Goal: Task Accomplishment & Management: Complete application form

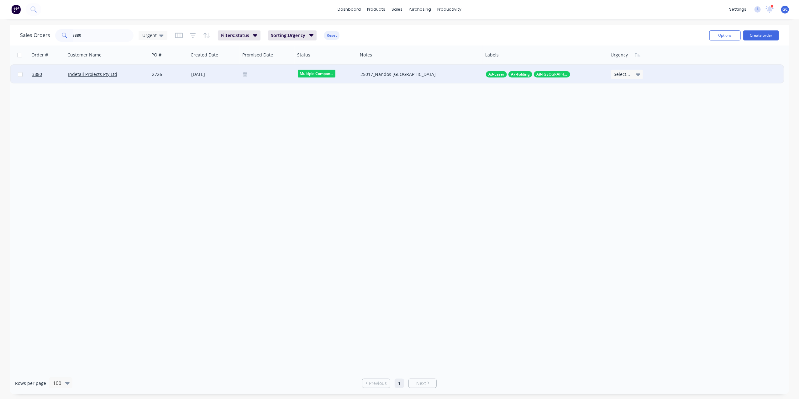
type input "3880"
click at [174, 74] on div "2726" at bounding box center [168, 74] width 33 height 6
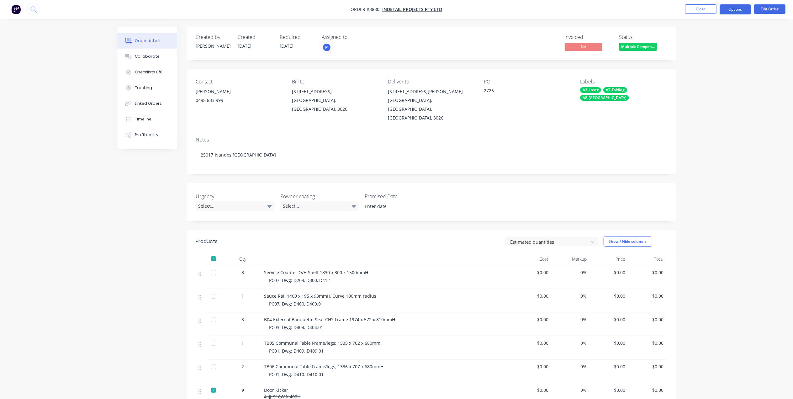
click at [739, 7] on button "Options" at bounding box center [735, 9] width 31 height 10
click at [703, 74] on div "Work Order" at bounding box center [717, 75] width 58 height 9
click at [713, 63] on div "Without pricing" at bounding box center [717, 63] width 58 height 9
click at [625, 14] on nav "Order #3880 - Indetail Projects Pty Ltd Close Options EMAIL / PRINT Invoice Par…" at bounding box center [396, 9] width 793 height 19
click at [704, 13] on button "Close" at bounding box center [700, 8] width 31 height 9
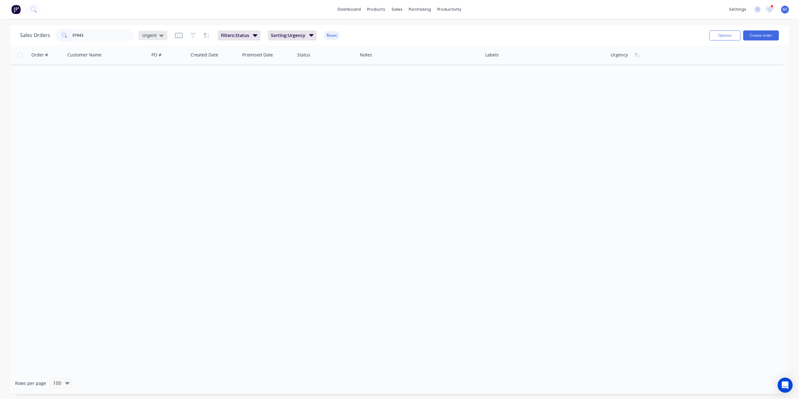
type input "97943"
click at [148, 36] on span "Urgent" at bounding box center [149, 35] width 14 height 7
click at [153, 164] on button "[PERSON_NAME]" at bounding box center [176, 163] width 72 height 7
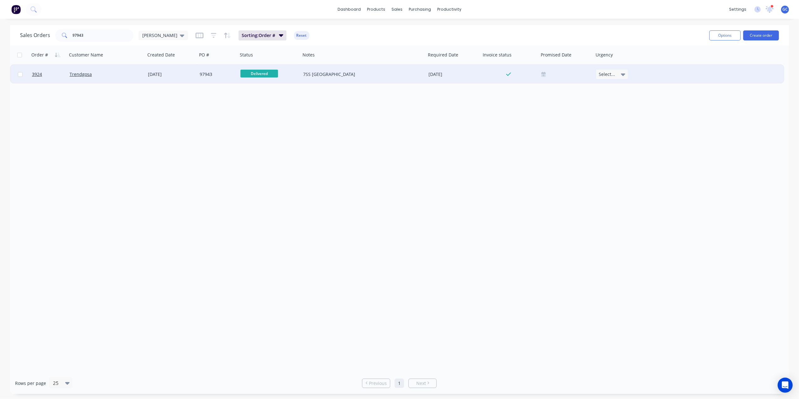
click at [111, 74] on div "Trendgosa" at bounding box center [105, 74] width 70 height 6
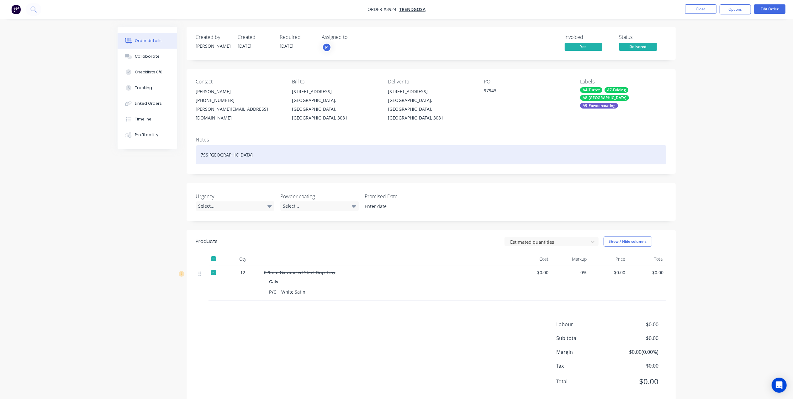
click at [279, 145] on div "7SS [GEOGRAPHIC_DATA]" at bounding box center [431, 154] width 470 height 19
click at [210, 252] on div at bounding box center [213, 258] width 13 height 13
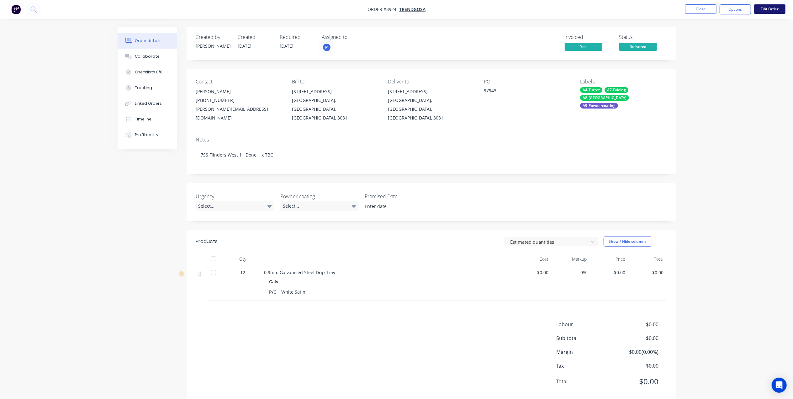
click at [763, 5] on button "Edit Order" at bounding box center [769, 8] width 31 height 9
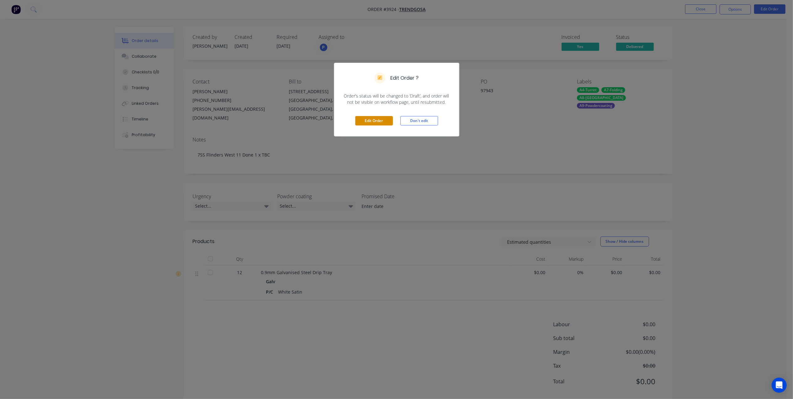
click at [362, 124] on button "Edit Order" at bounding box center [374, 120] width 38 height 9
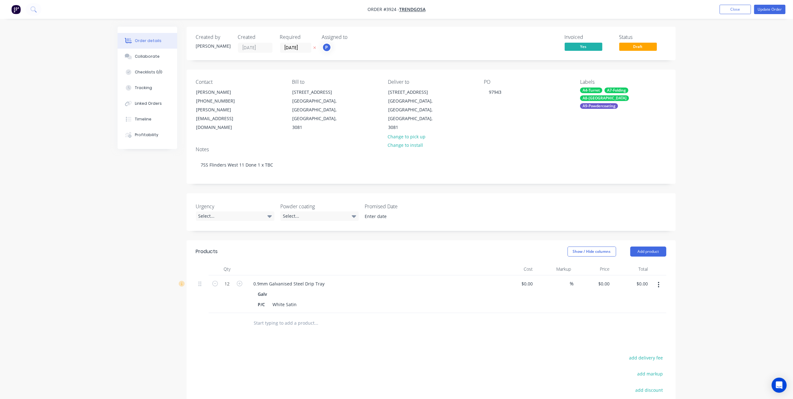
click at [215, 278] on form "12" at bounding box center [227, 282] width 33 height 9
click at [216, 281] on icon "button" at bounding box center [215, 284] width 6 height 6
type input "11"
click at [654, 279] on button "button" at bounding box center [658, 284] width 15 height 11
click at [632, 309] on div "Duplicate" at bounding box center [636, 313] width 48 height 9
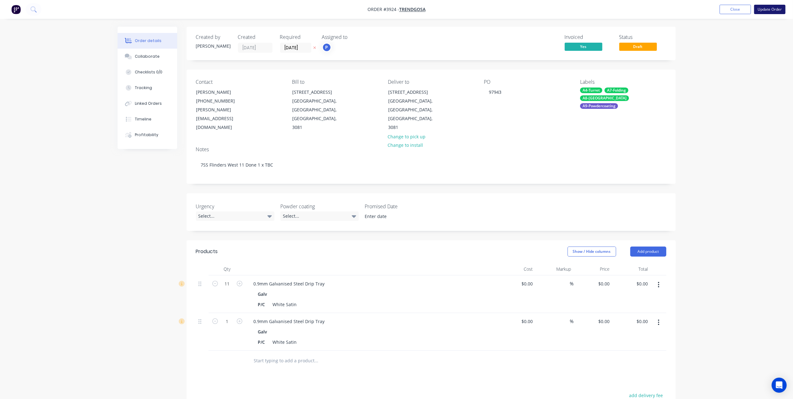
click at [764, 7] on button "Update Order" at bounding box center [769, 9] width 31 height 9
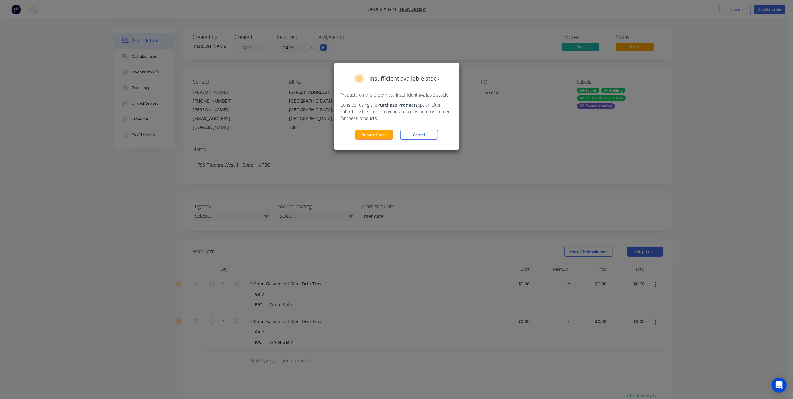
click at [372, 130] on div "Insufficient available stock Products on this order have insufficient available…" at bounding box center [396, 106] width 125 height 87
click at [370, 140] on button "Submit Order" at bounding box center [374, 134] width 38 height 9
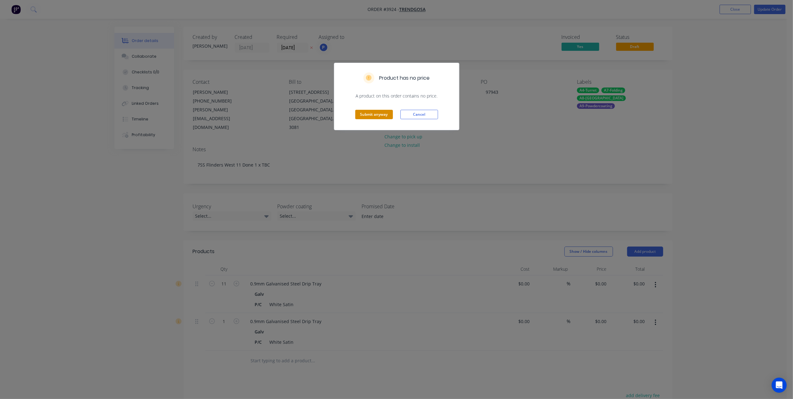
click at [370, 118] on button "Submit anyway" at bounding box center [374, 114] width 38 height 9
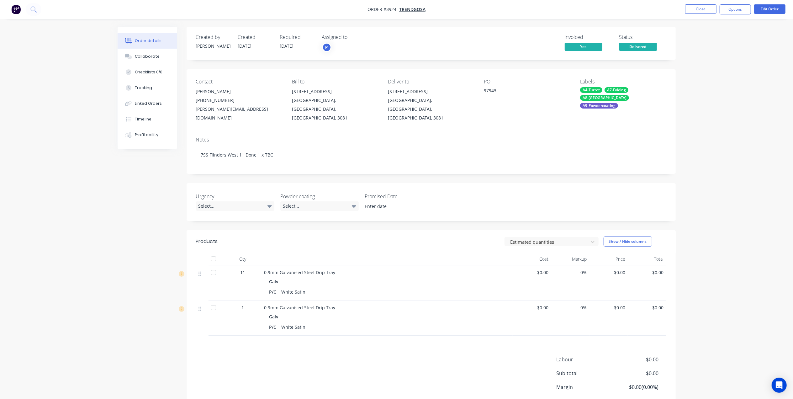
click at [214, 266] on div at bounding box center [213, 272] width 13 height 13
click at [745, 13] on button "Options" at bounding box center [735, 9] width 31 height 10
click at [224, 201] on div "Select..." at bounding box center [235, 205] width 78 height 9
click at [218, 261] on div "6 Due Date" at bounding box center [213, 261] width 25 height 8
click at [215, 201] on div "6 Due Date" at bounding box center [208, 205] width 25 height 8
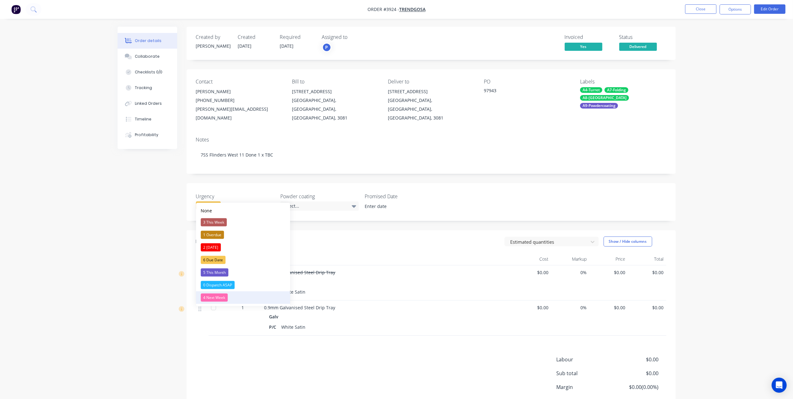
click at [217, 297] on div "4 Next Week" at bounding box center [214, 298] width 27 height 8
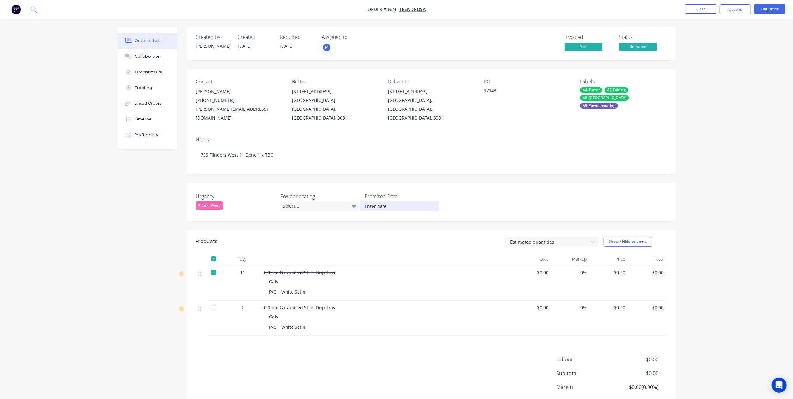
click at [392, 202] on input at bounding box center [399, 206] width 78 height 9
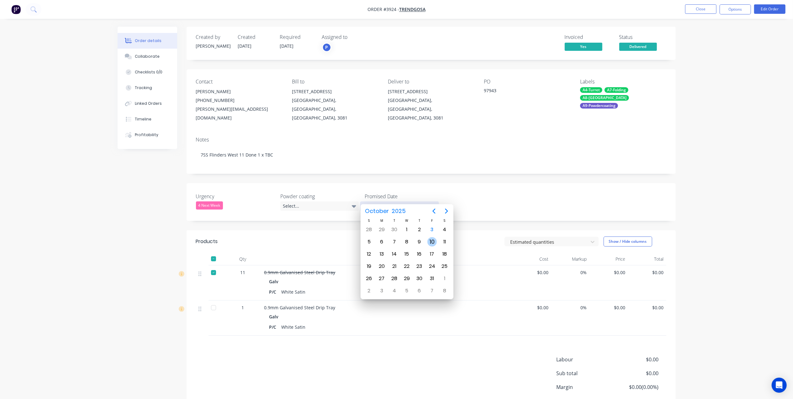
click at [433, 241] on div "10" at bounding box center [431, 241] width 9 height 9
type input "[DATE]"
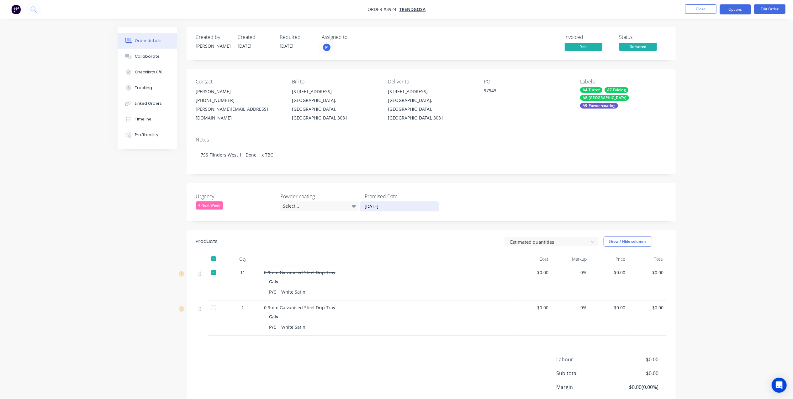
click at [736, 6] on button "Options" at bounding box center [735, 9] width 31 height 10
click at [764, 23] on div "Order details Collaborate Checklists 0/0 Tracking Linked Orders Timeline Profit…" at bounding box center [396, 223] width 793 height 447
click at [727, 13] on button "Options" at bounding box center [735, 9] width 31 height 10
click at [714, 76] on div "Work Order" at bounding box center [717, 75] width 58 height 9
click at [718, 66] on div "Without pricing" at bounding box center [717, 63] width 58 height 9
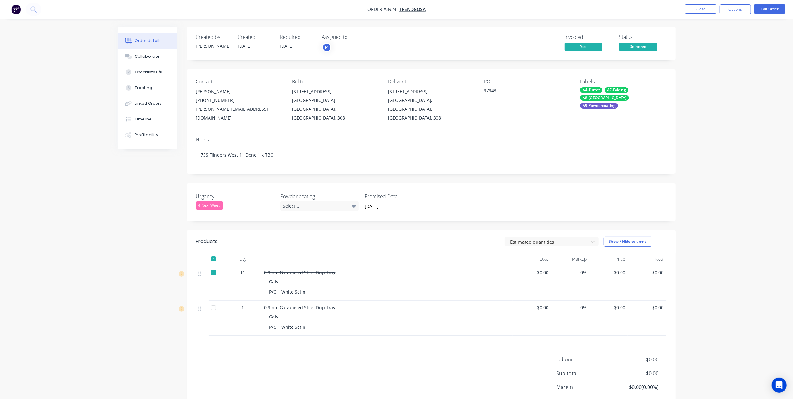
click at [498, 41] on div "Invoiced Yes Status Delivered" at bounding box center [526, 43] width 282 height 18
click at [642, 45] on span "Delivered" at bounding box center [638, 47] width 38 height 8
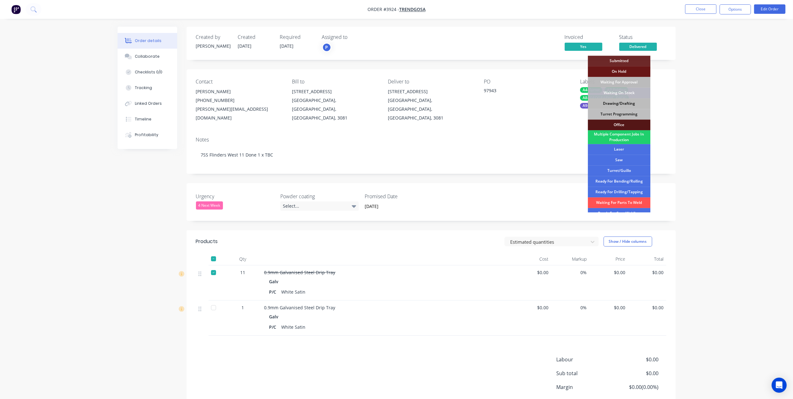
click at [630, 103] on div "Drawing/Drafting" at bounding box center [619, 103] width 63 height 11
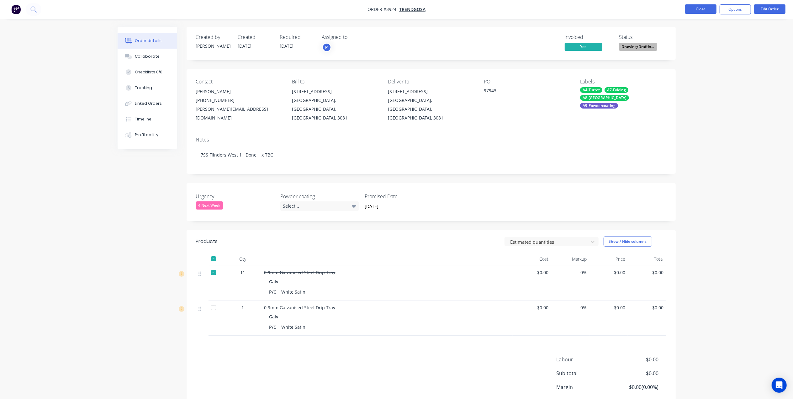
click at [703, 9] on button "Close" at bounding box center [700, 8] width 31 height 9
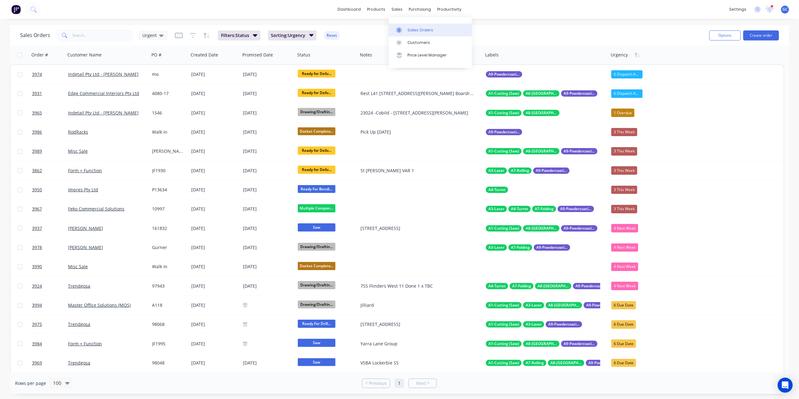
click at [415, 32] on div "Sales Orders" at bounding box center [421, 30] width 26 height 6
click at [408, 27] on div "Sales Orders" at bounding box center [421, 30] width 26 height 6
click at [153, 33] on span "Urgent" at bounding box center [149, 35] width 14 height 7
click at [150, 136] on button "Drafts" at bounding box center [176, 138] width 72 height 7
drag, startPoint x: 757, startPoint y: 29, endPoint x: 753, endPoint y: 40, distance: 11.4
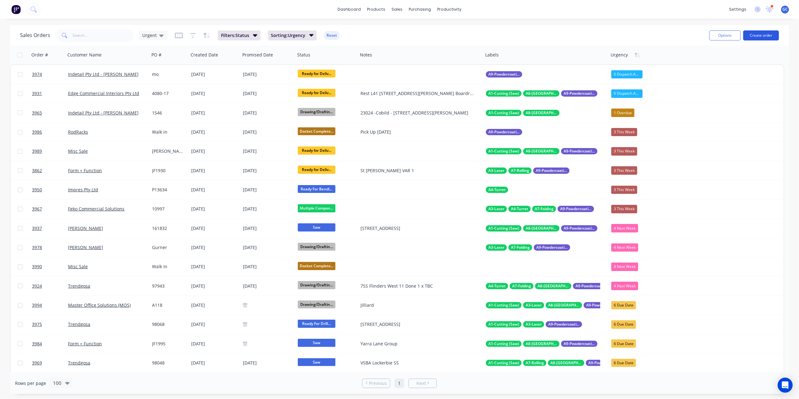
click at [757, 29] on div "Options Create order" at bounding box center [743, 35] width 72 height 15
click at [761, 35] on button "Create order" at bounding box center [762, 35] width 36 height 10
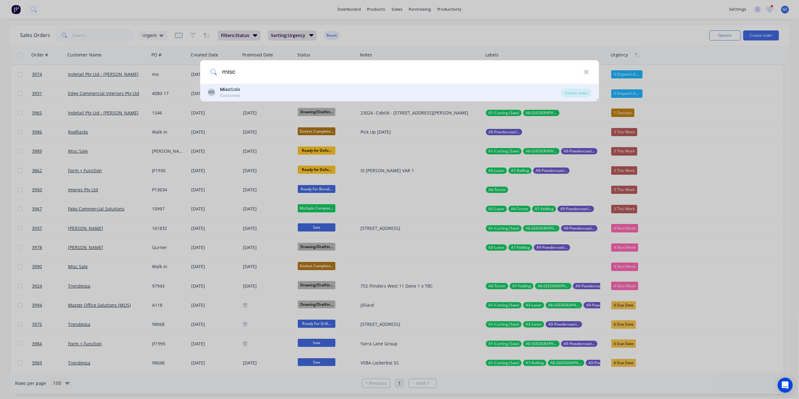
type input "misc"
click at [266, 90] on div "MS Misc Sale Customer" at bounding box center [385, 92] width 354 height 12
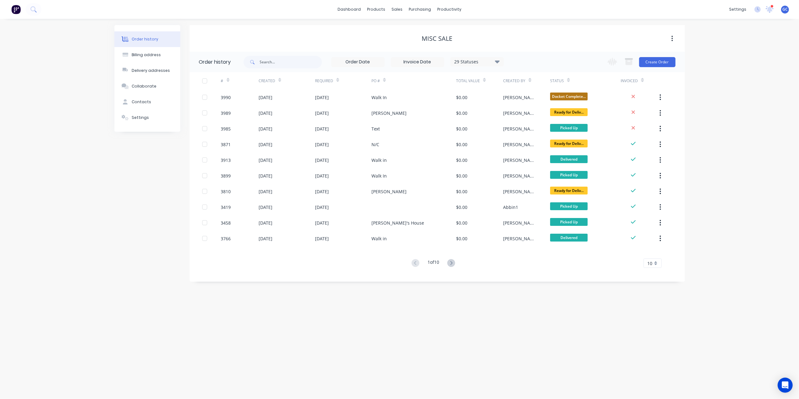
click at [652, 53] on div "Change order status Submitted On Hold Waiting For Approval Waiting On Stock Dra…" at bounding box center [640, 62] width 72 height 20
click at [654, 58] on button "Create Order" at bounding box center [657, 62] width 36 height 10
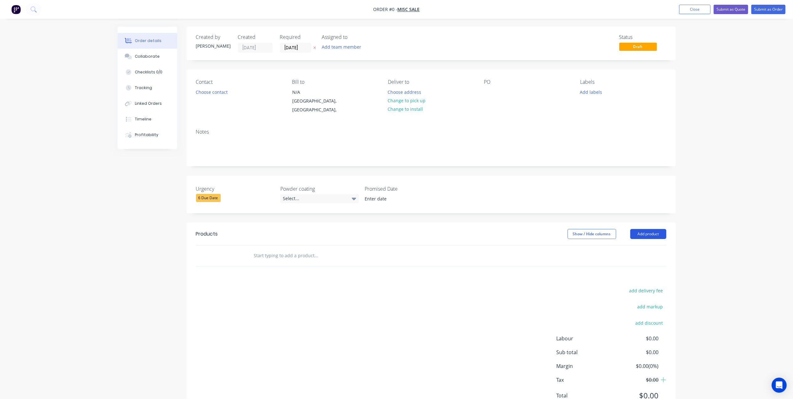
click at [659, 231] on button "Add product" at bounding box center [648, 234] width 36 height 10
click at [645, 258] on div "Basic product" at bounding box center [636, 262] width 48 height 9
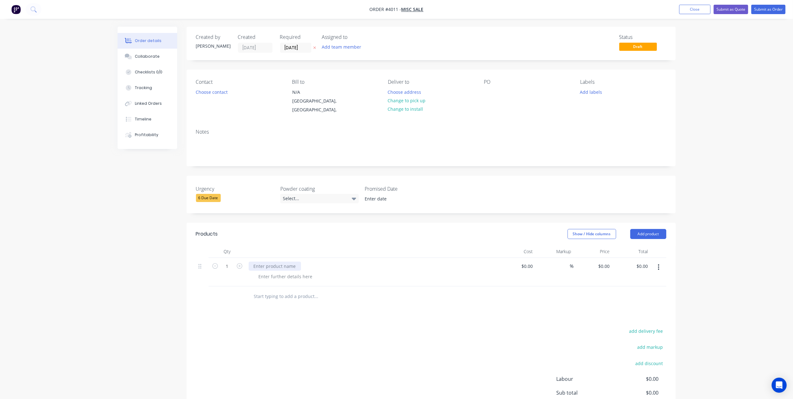
click at [282, 262] on div at bounding box center [275, 266] width 52 height 9
click at [296, 272] on div at bounding box center [286, 276] width 64 height 9
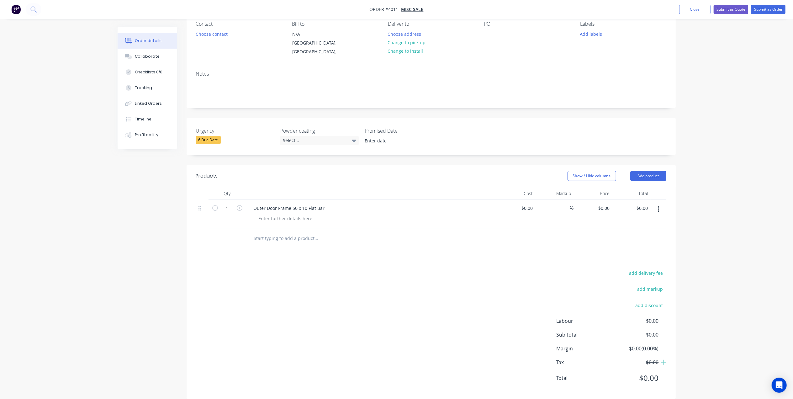
scroll to position [61, 0]
click at [273, 210] on div at bounding box center [286, 214] width 64 height 9
click at [414, 229] on div at bounding box center [343, 235] width 188 height 13
click at [651, 167] on button "Add product" at bounding box center [648, 172] width 36 height 10
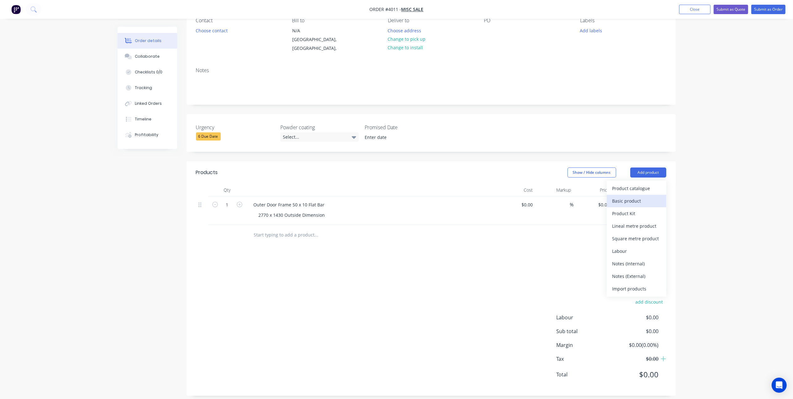
click at [643, 196] on div "Basic product" at bounding box center [636, 200] width 48 height 9
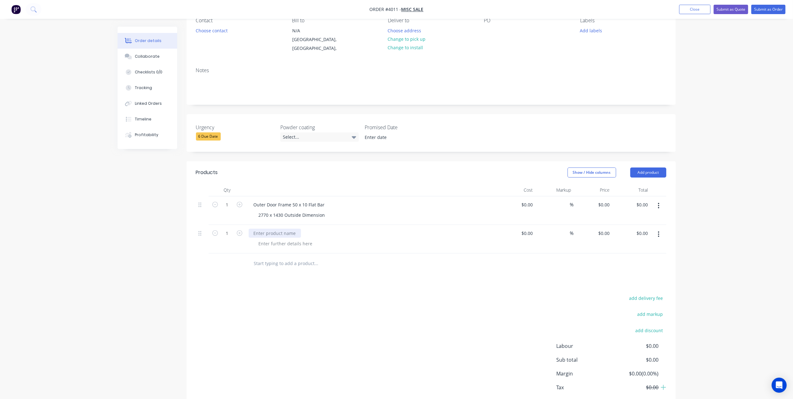
click at [288, 229] on div at bounding box center [275, 233] width 52 height 9
click at [239, 230] on form "1" at bounding box center [227, 232] width 33 height 9
click at [237, 230] on icon "button" at bounding box center [240, 233] width 6 height 6
type input "2"
click at [270, 229] on div at bounding box center [275, 233] width 52 height 9
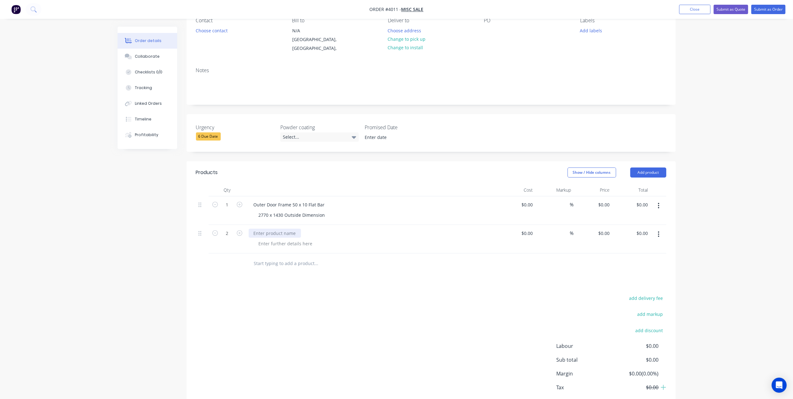
click at [274, 229] on div at bounding box center [275, 233] width 52 height 9
click at [427, 271] on div "Products Show / Hide columns Add product Qty Cost Markup Price Total 1 Outer Do…" at bounding box center [431, 292] width 489 height 263
click at [278, 241] on div at bounding box center [286, 243] width 64 height 9
click at [438, 271] on div "Products Show / Hide columns Add product Qty Cost Markup Price Total 1 Outer Do…" at bounding box center [431, 292] width 489 height 263
click at [344, 239] on div "50 x 25 RHS with 10 x 3 Flat bar (Verticals only)" at bounding box center [307, 243] width 107 height 9
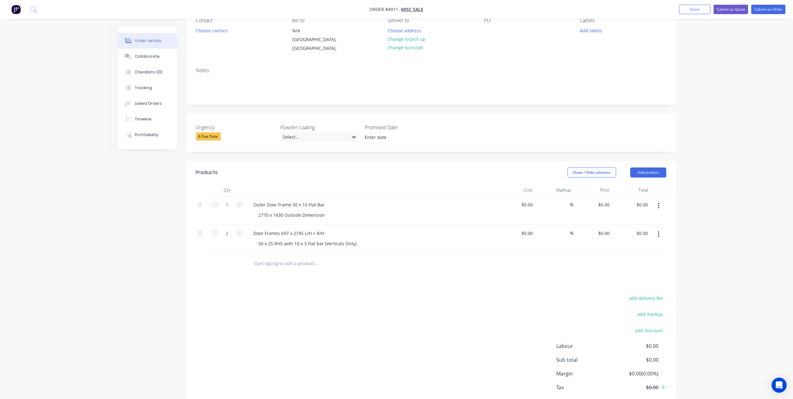
click at [430, 296] on div "add delivery fee add markup add discount Labour $0.00 Sub total $0.00 Margin $0…" at bounding box center [431, 354] width 470 height 121
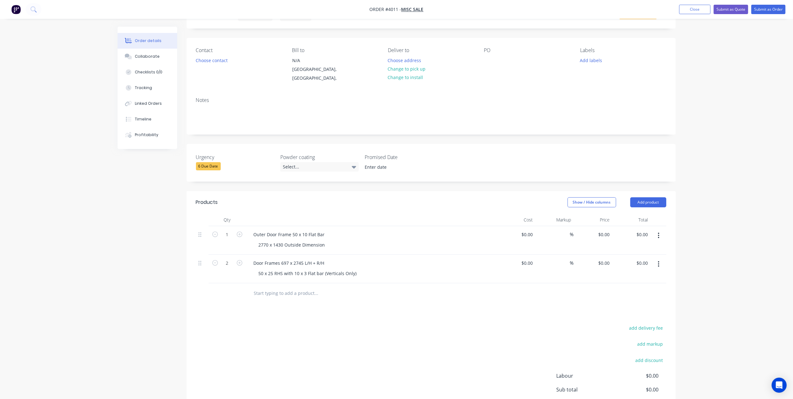
scroll to position [0, 0]
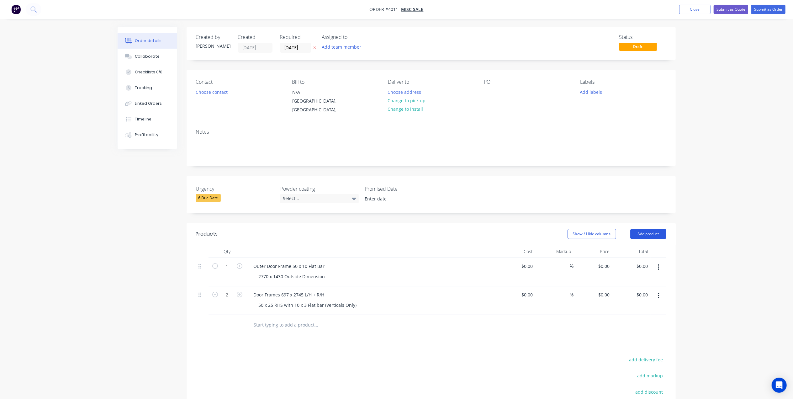
click at [657, 229] on button "Add product" at bounding box center [648, 234] width 36 height 10
click at [644, 258] on div "Basic product" at bounding box center [636, 262] width 48 height 9
click at [282, 319] on div at bounding box center [275, 323] width 52 height 9
click at [294, 329] on div at bounding box center [286, 333] width 64 height 9
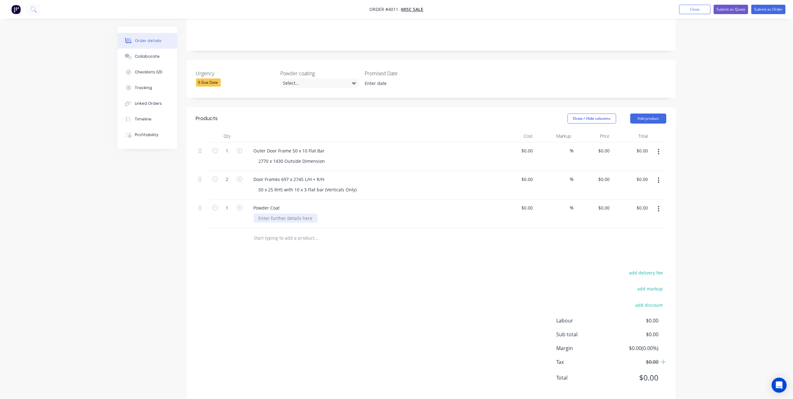
scroll to position [119, 0]
click at [286, 210] on div at bounding box center [286, 214] width 64 height 9
click at [382, 285] on div "add delivery fee add markup add discount Labour $0.00 Sub total $0.00 Margin $0…" at bounding box center [431, 325] width 470 height 121
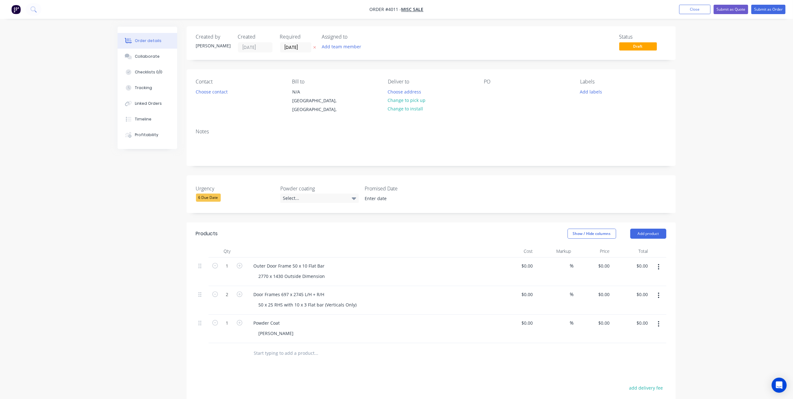
scroll to position [0, 0]
click at [317, 194] on div "Select..." at bounding box center [319, 198] width 78 height 9
click at [304, 216] on button "Black" at bounding box center [327, 217] width 94 height 13
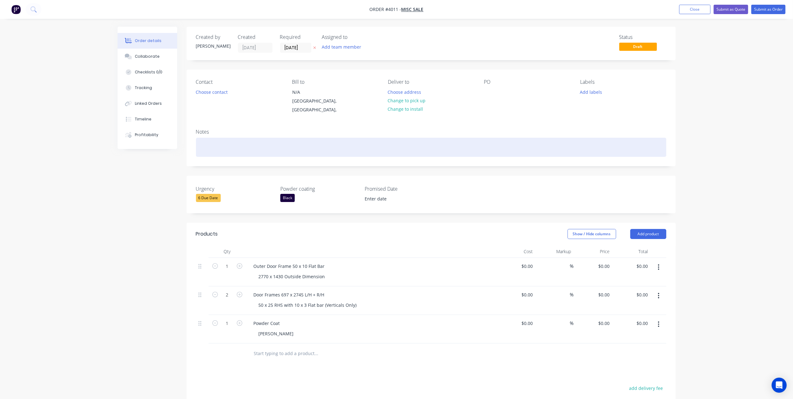
click at [234, 139] on div at bounding box center [431, 147] width 470 height 19
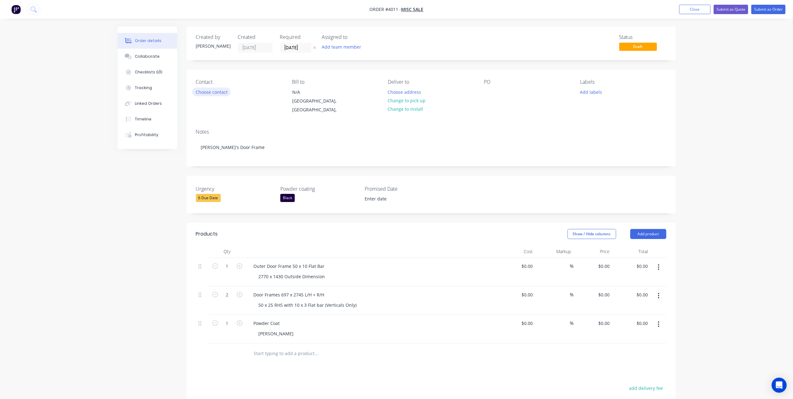
click at [214, 91] on button "Choose contact" at bounding box center [211, 91] width 39 height 8
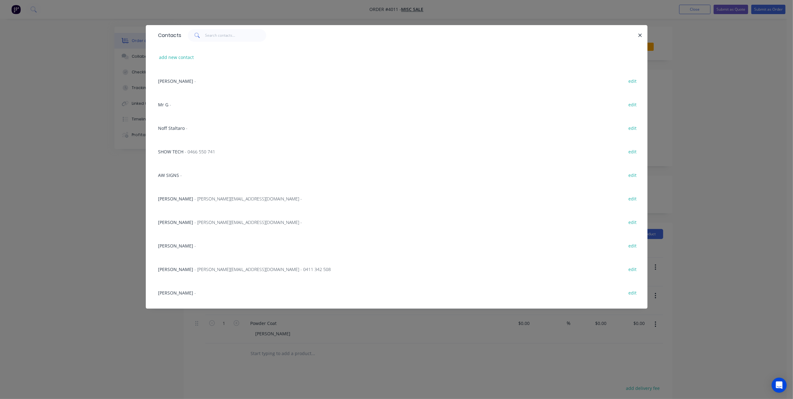
click at [98, 238] on div "Contacts add new contact Leon Gatajur - edit Mr G - edit Noff Staltaro - edit S…" at bounding box center [396, 199] width 793 height 399
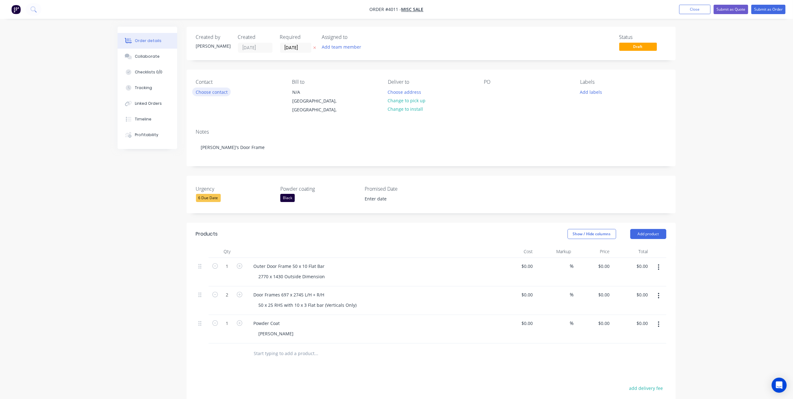
click at [225, 93] on button "Choose contact" at bounding box center [211, 91] width 39 height 8
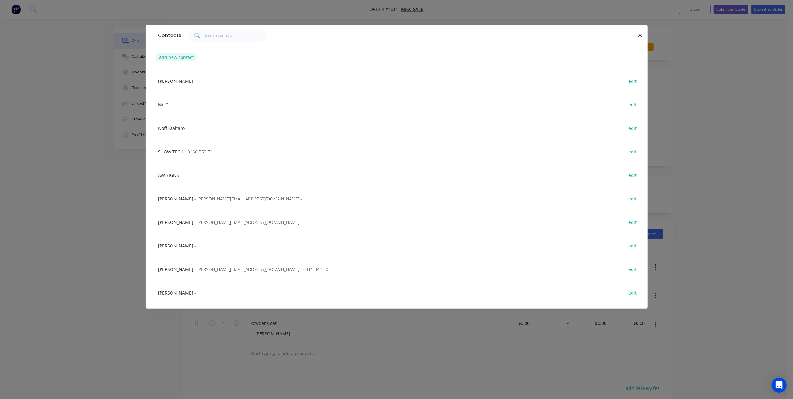
click at [187, 56] on button "add new contact" at bounding box center [176, 57] width 41 height 8
select select "AU"
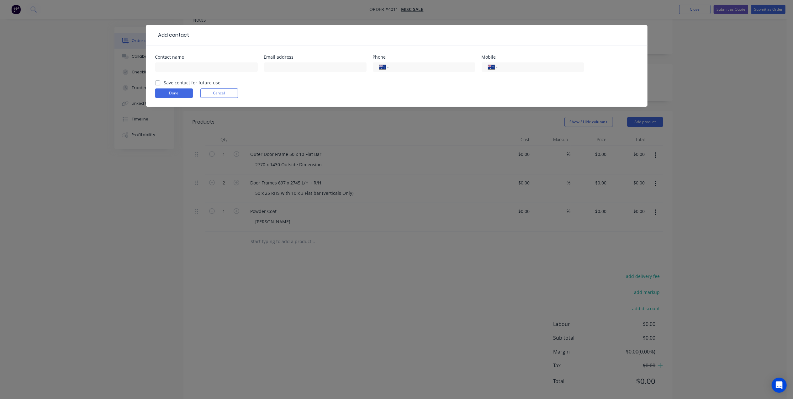
scroll to position [119, 0]
click at [199, 71] on input "text" at bounding box center [206, 66] width 103 height 9
type input "Karen"
click at [186, 92] on button "Done" at bounding box center [174, 92] width 38 height 9
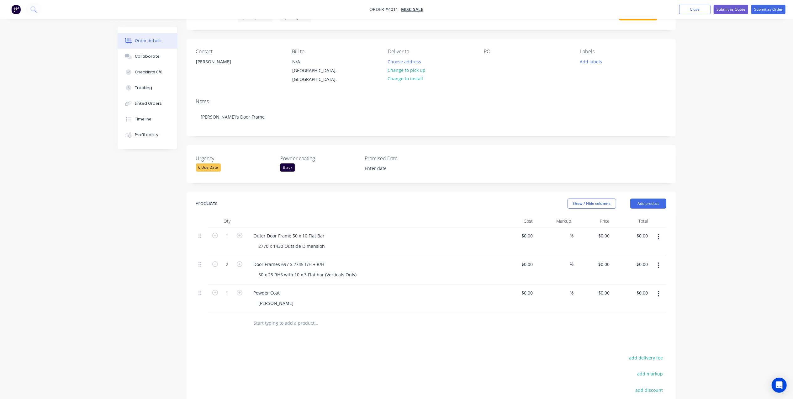
scroll to position [0, 0]
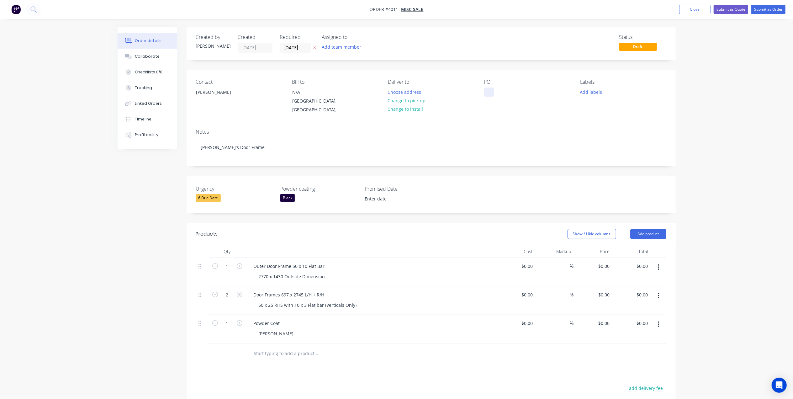
drag, startPoint x: 489, startPoint y: 91, endPoint x: 506, endPoint y: 92, distance: 17.3
click at [489, 91] on div at bounding box center [489, 91] width 10 height 9
click at [597, 93] on button "Add labels" at bounding box center [591, 91] width 29 height 8
click at [628, 161] on div "A1-Cutting (Saw)" at bounding box center [615, 160] width 36 height 7
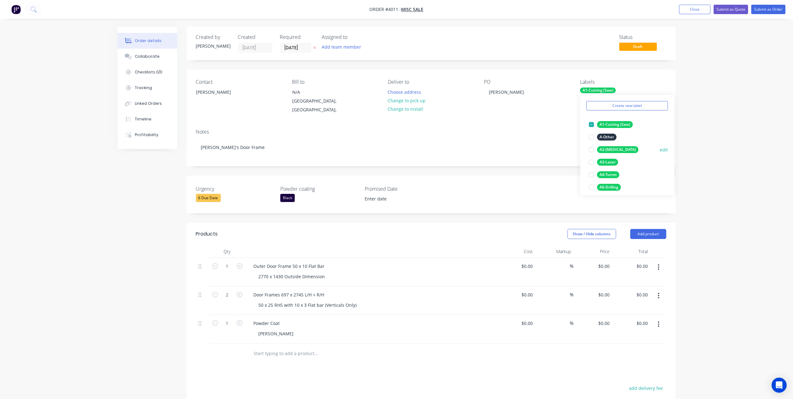
scroll to position [42, 0]
click at [613, 140] on div "A3-Laser" at bounding box center [607, 141] width 21 height 7
click at [614, 182] on div "A8-Welding edit" at bounding box center [628, 187] width 82 height 13
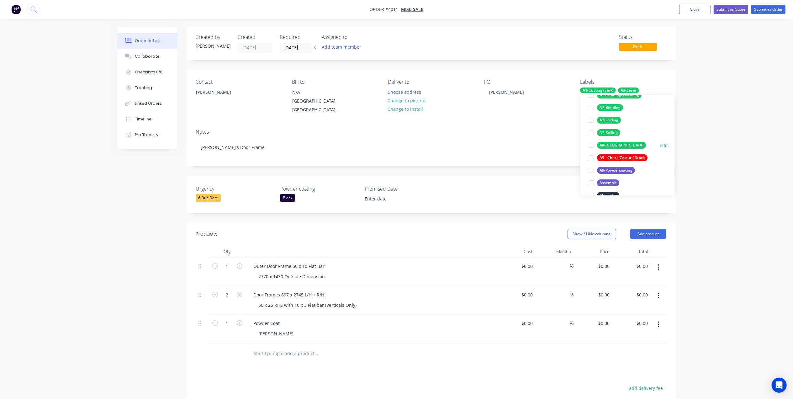
click at [616, 143] on div "A8-[GEOGRAPHIC_DATA]" at bounding box center [621, 145] width 49 height 7
click at [622, 144] on div "A9-Powdercoating" at bounding box center [616, 145] width 38 height 7
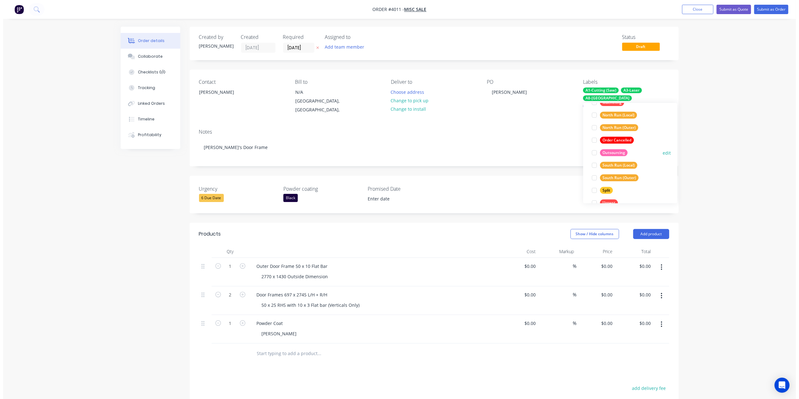
scroll to position [289, 0]
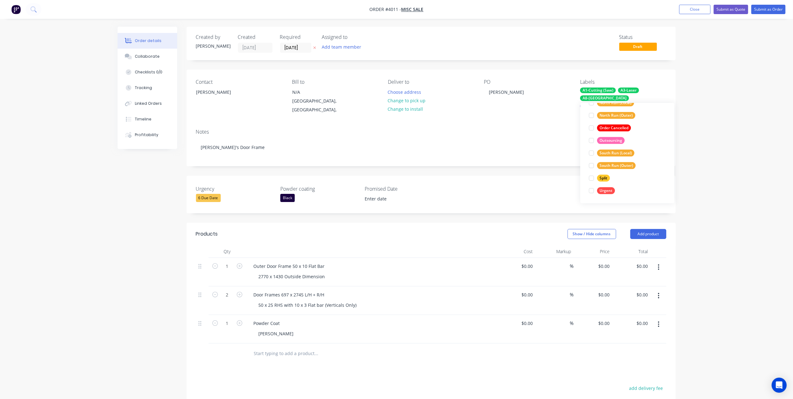
click at [511, 151] on div "Notes Karen's Door Frame" at bounding box center [431, 145] width 489 height 42
click at [337, 52] on div "Add team member" at bounding box center [353, 47] width 63 height 9
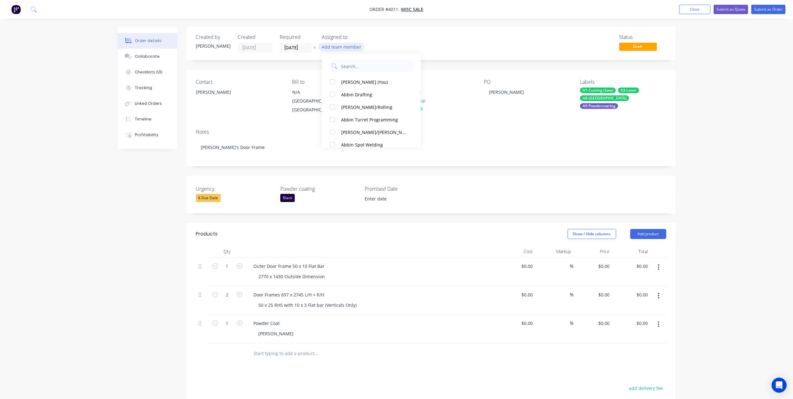
click at [343, 45] on button "Add team member" at bounding box center [341, 47] width 46 height 8
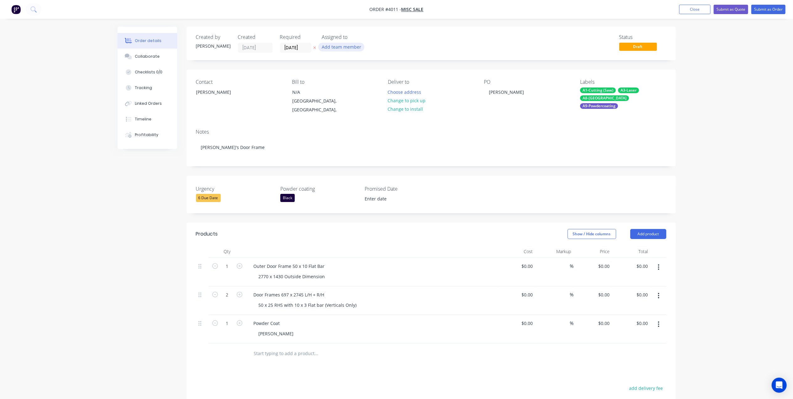
click at [344, 49] on button "Add team member" at bounding box center [341, 47] width 46 height 8
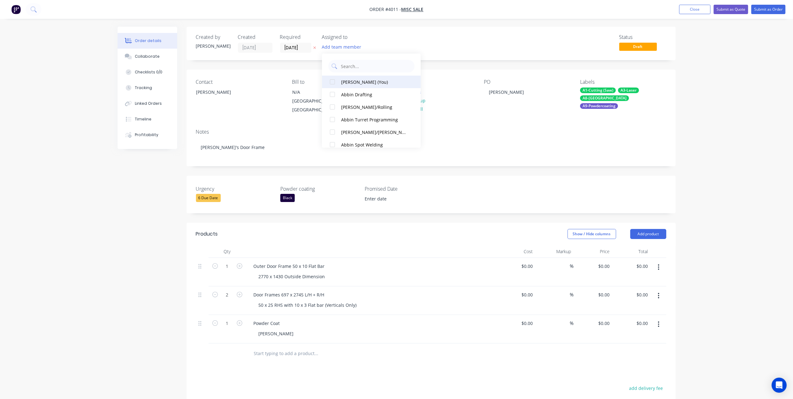
click at [354, 82] on div "Gino C (You)" at bounding box center [374, 81] width 66 height 7
click at [293, 47] on input "03/10/25" at bounding box center [295, 47] width 31 height 9
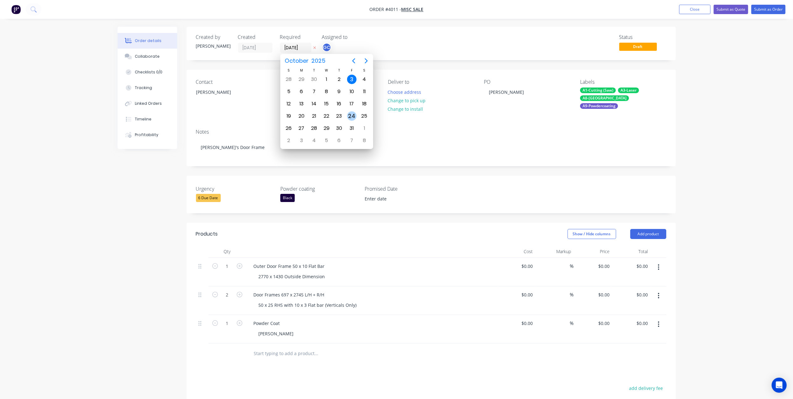
click at [356, 114] on div "24" at bounding box center [351, 115] width 9 height 9
type input "24/10/25"
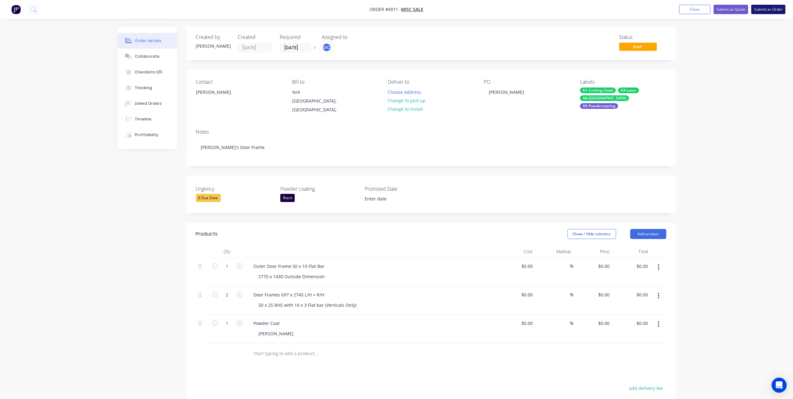
click at [761, 9] on button "Submit as Order" at bounding box center [768, 9] width 34 height 9
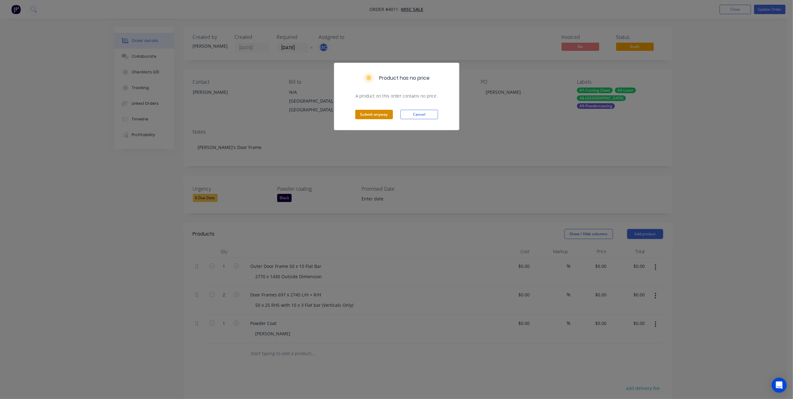
click at [384, 113] on button "Submit anyway" at bounding box center [374, 114] width 38 height 9
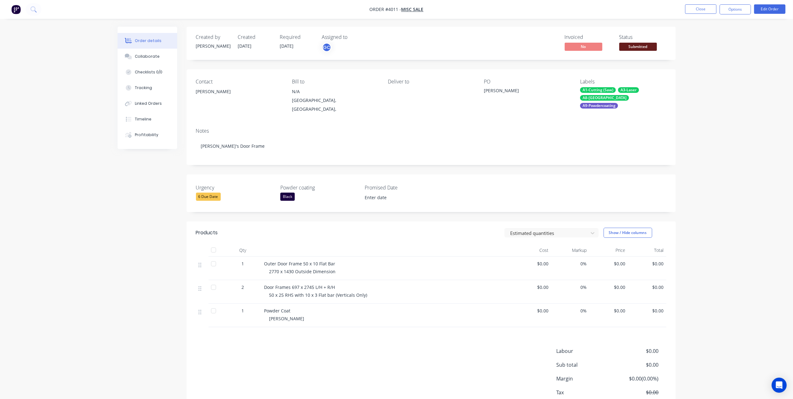
click at [658, 39] on div "Status" at bounding box center [642, 37] width 47 height 6
click at [651, 48] on span "Submitted" at bounding box center [638, 47] width 38 height 8
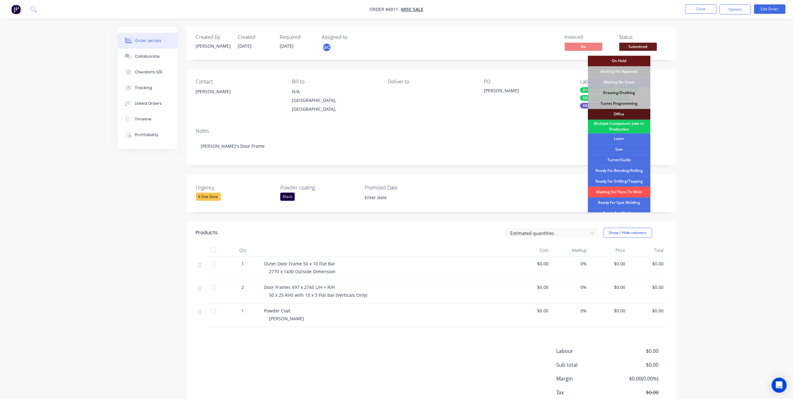
click at [628, 127] on div "Multiple Component Jobs In Production" at bounding box center [619, 126] width 63 height 14
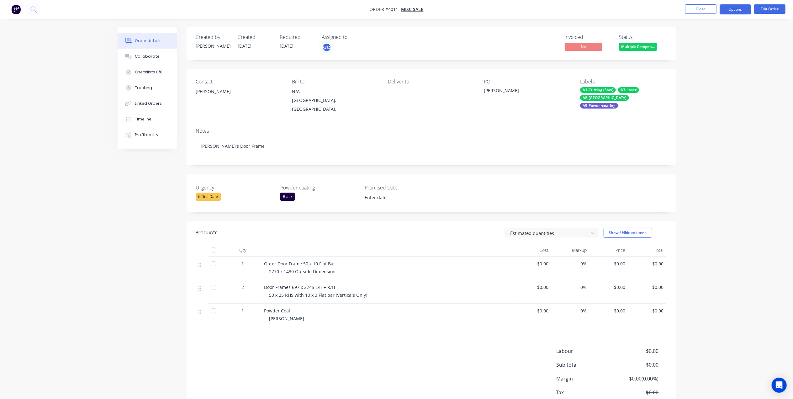
click at [725, 9] on button "Options" at bounding box center [735, 9] width 31 height 10
click at [710, 74] on div "Work Order" at bounding box center [717, 75] width 58 height 9
click at [713, 61] on div "Without pricing" at bounding box center [717, 63] width 58 height 9
click at [502, 35] on div "Invoiced No Status Multiple Compon..." at bounding box center [526, 43] width 282 height 18
click at [672, 6] on nav "Order #4011 - Misc Sale Close Options Edit Order" at bounding box center [396, 9] width 793 height 19
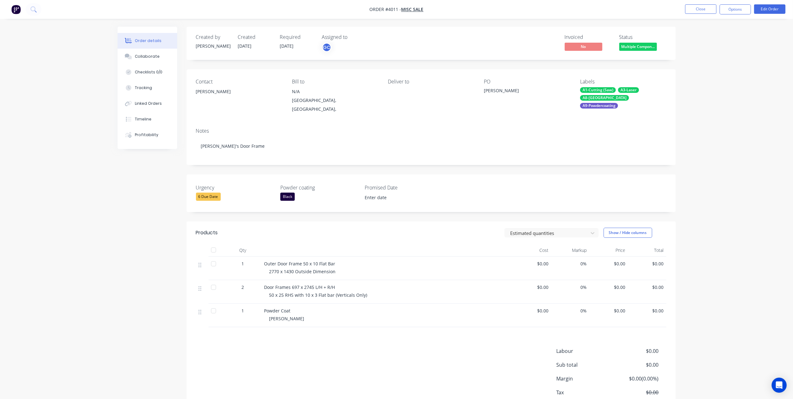
click at [708, 15] on nav "Order #4011 - Misc Sale Close Options Edit Order" at bounding box center [396, 9] width 793 height 19
click at [711, 13] on button "Close" at bounding box center [700, 8] width 31 height 9
